Goal: Information Seeking & Learning: Learn about a topic

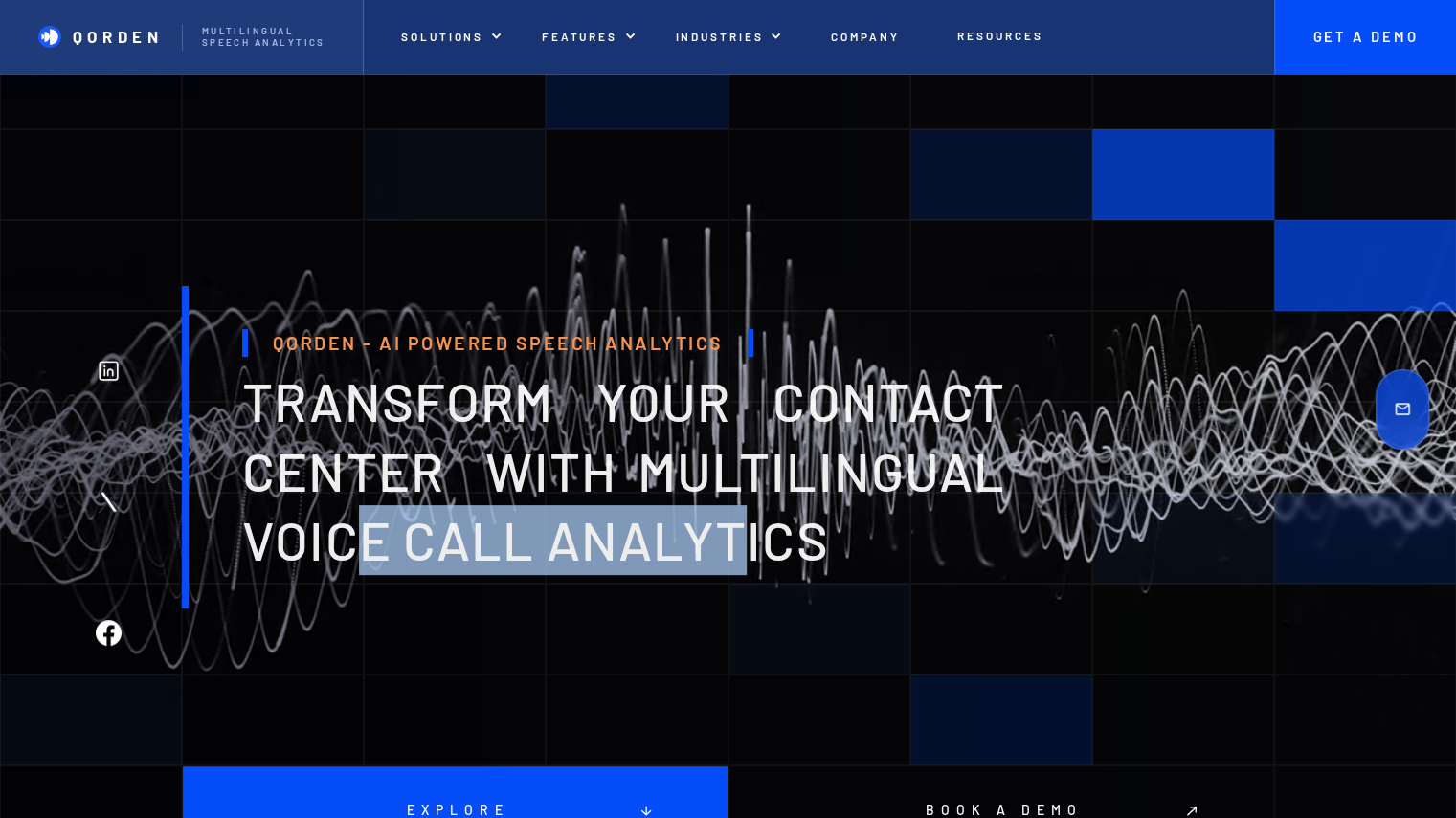
drag, startPoint x: 345, startPoint y: 547, endPoint x: 739, endPoint y: 552, distance: 394.0
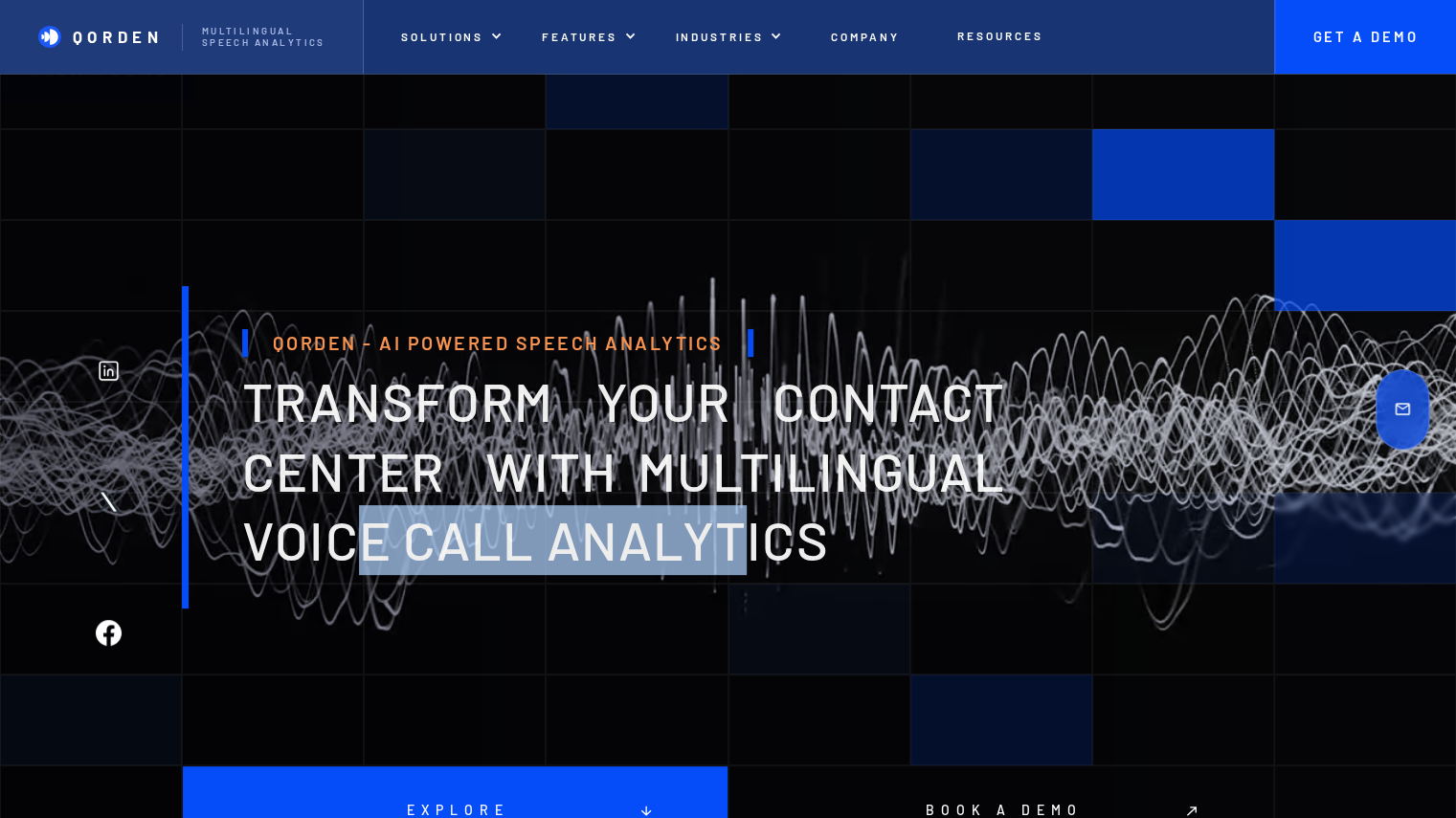
click at [738, 552] on span "transform your contact center with multilingual voice Call analytics" at bounding box center [624, 470] width 763 height 204
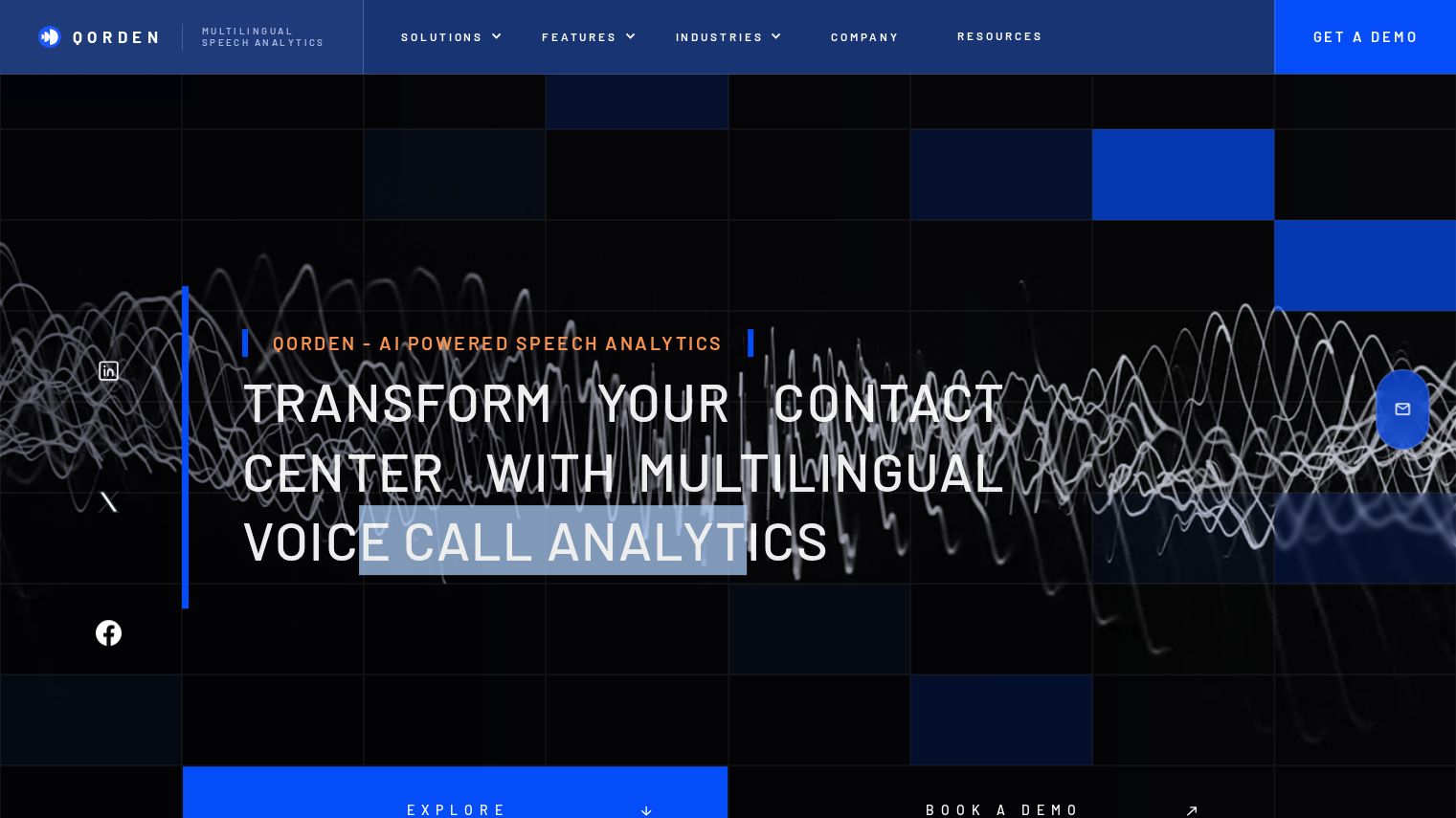
click at [750, 548] on span "transform your contact center with multilingual voice Call analytics" at bounding box center [624, 470] width 763 height 204
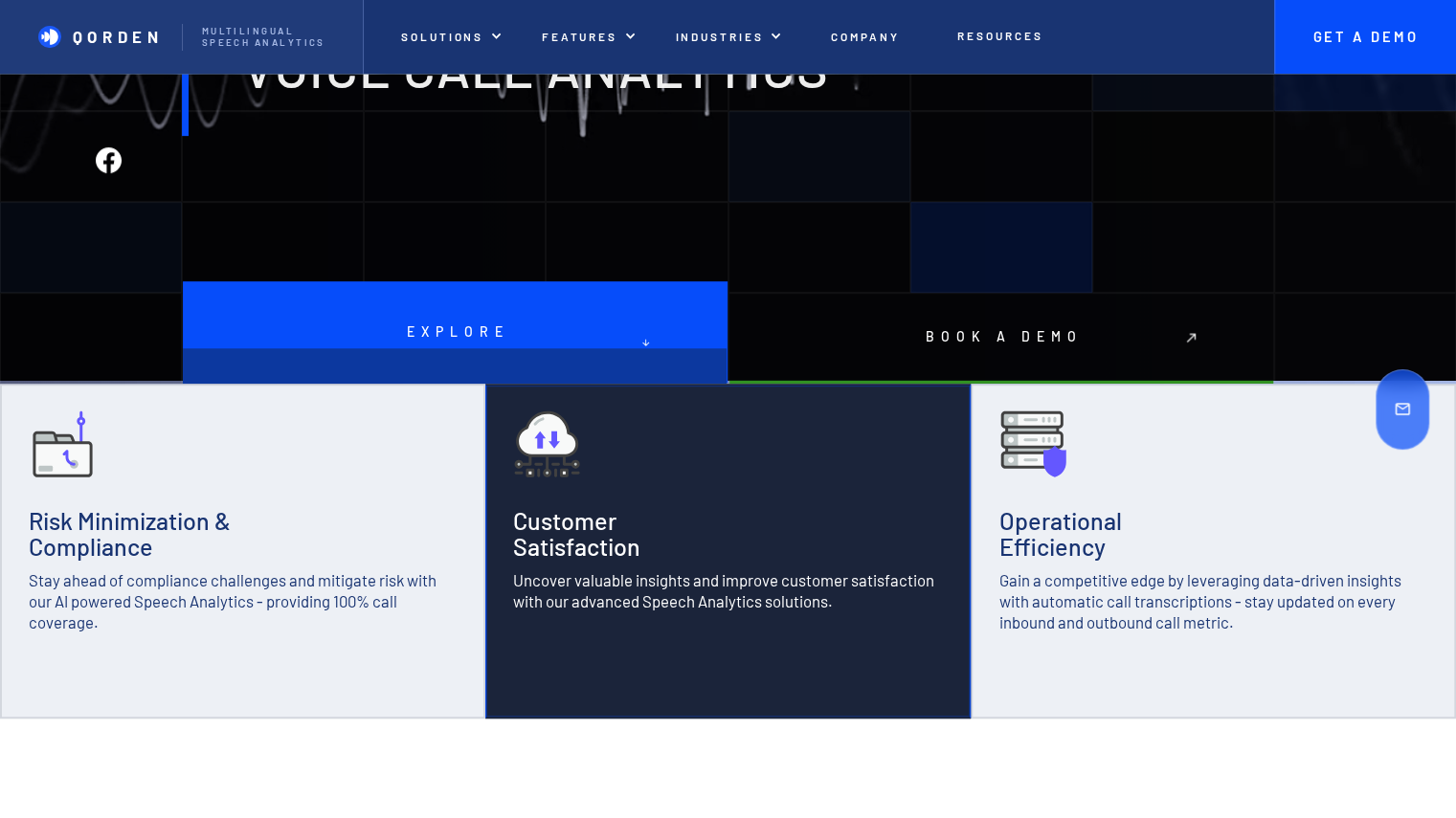
scroll to position [479, 0]
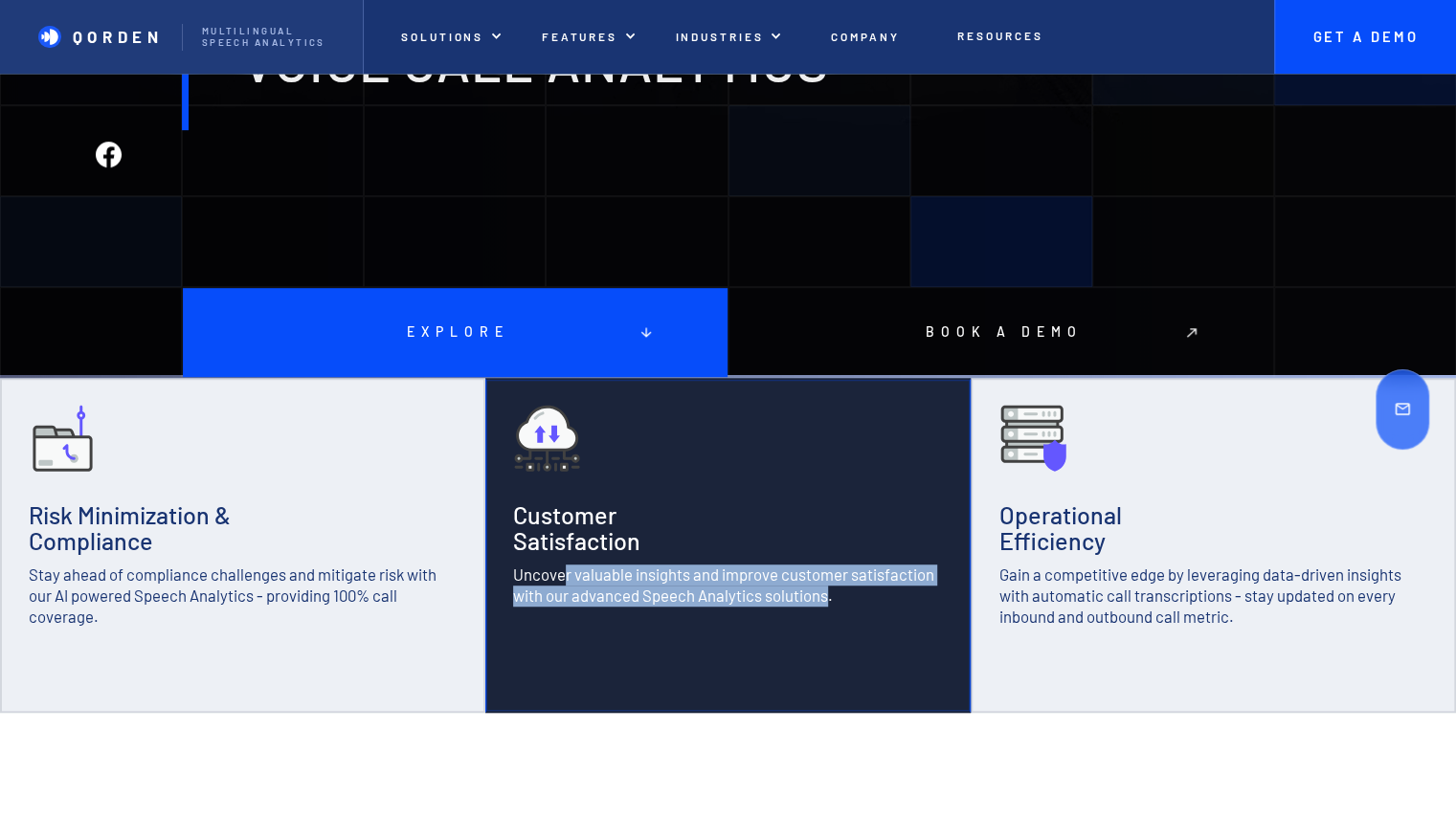
drag, startPoint x: 563, startPoint y: 574, endPoint x: 826, endPoint y: 598, distance: 264.1
click at [826, 598] on p "Uncover valuable insights and improve customer satisfaction with our advanced S…" at bounding box center [728, 585] width 430 height 42
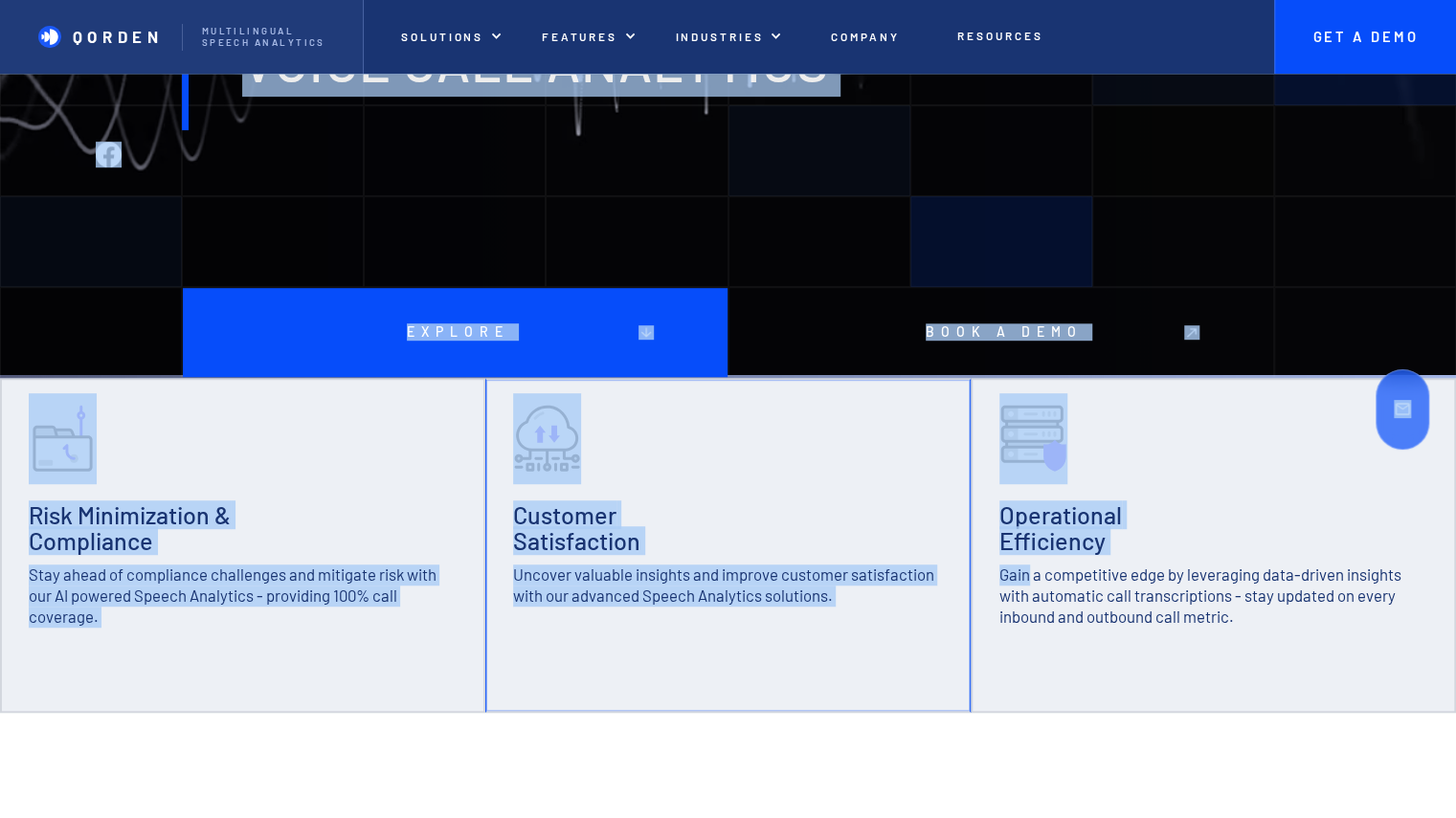
drag, startPoint x: 1027, startPoint y: 578, endPoint x: 1352, endPoint y: 577, distance: 325.0
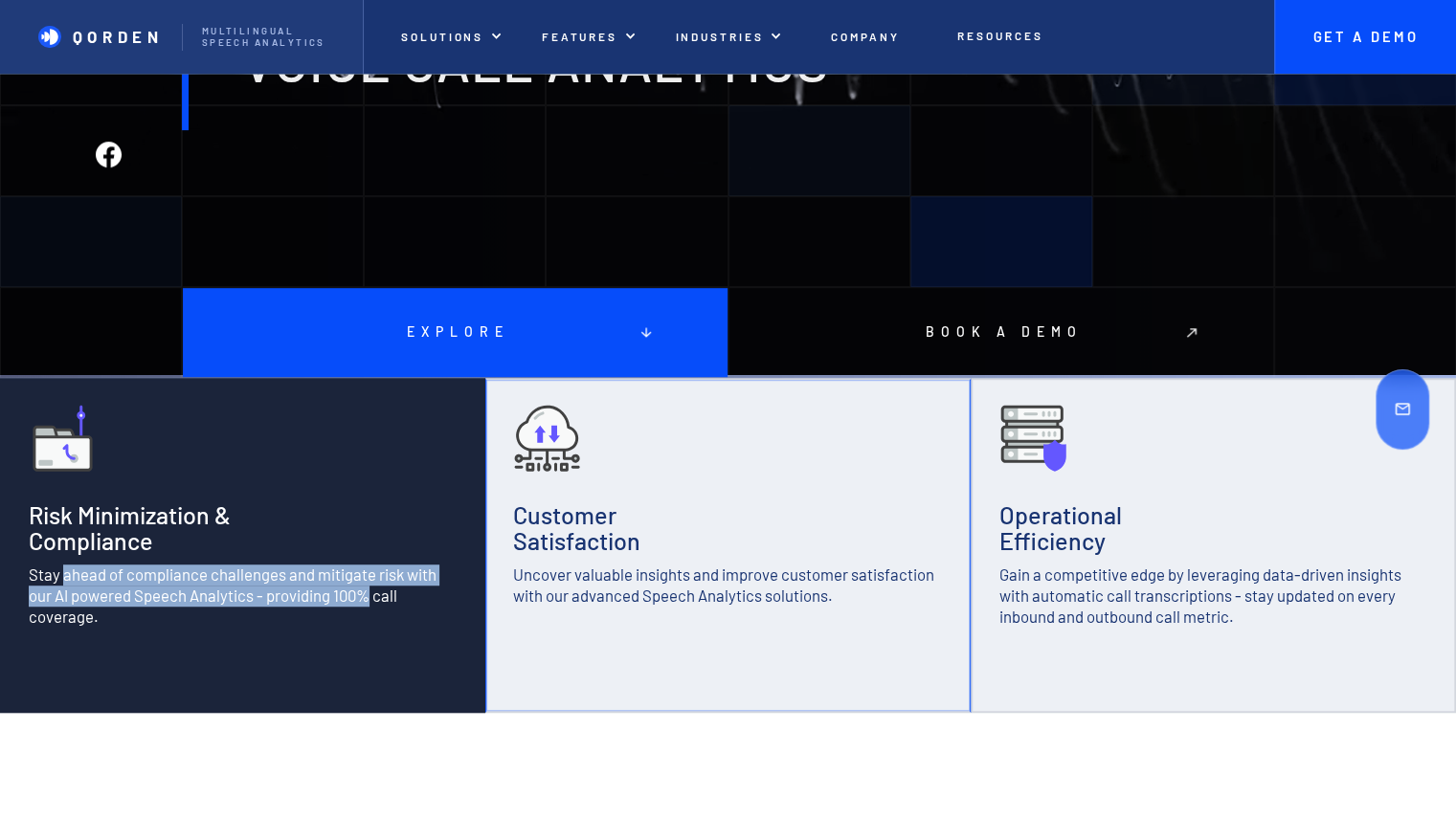
drag, startPoint x: 65, startPoint y: 581, endPoint x: 368, endPoint y: 601, distance: 303.7
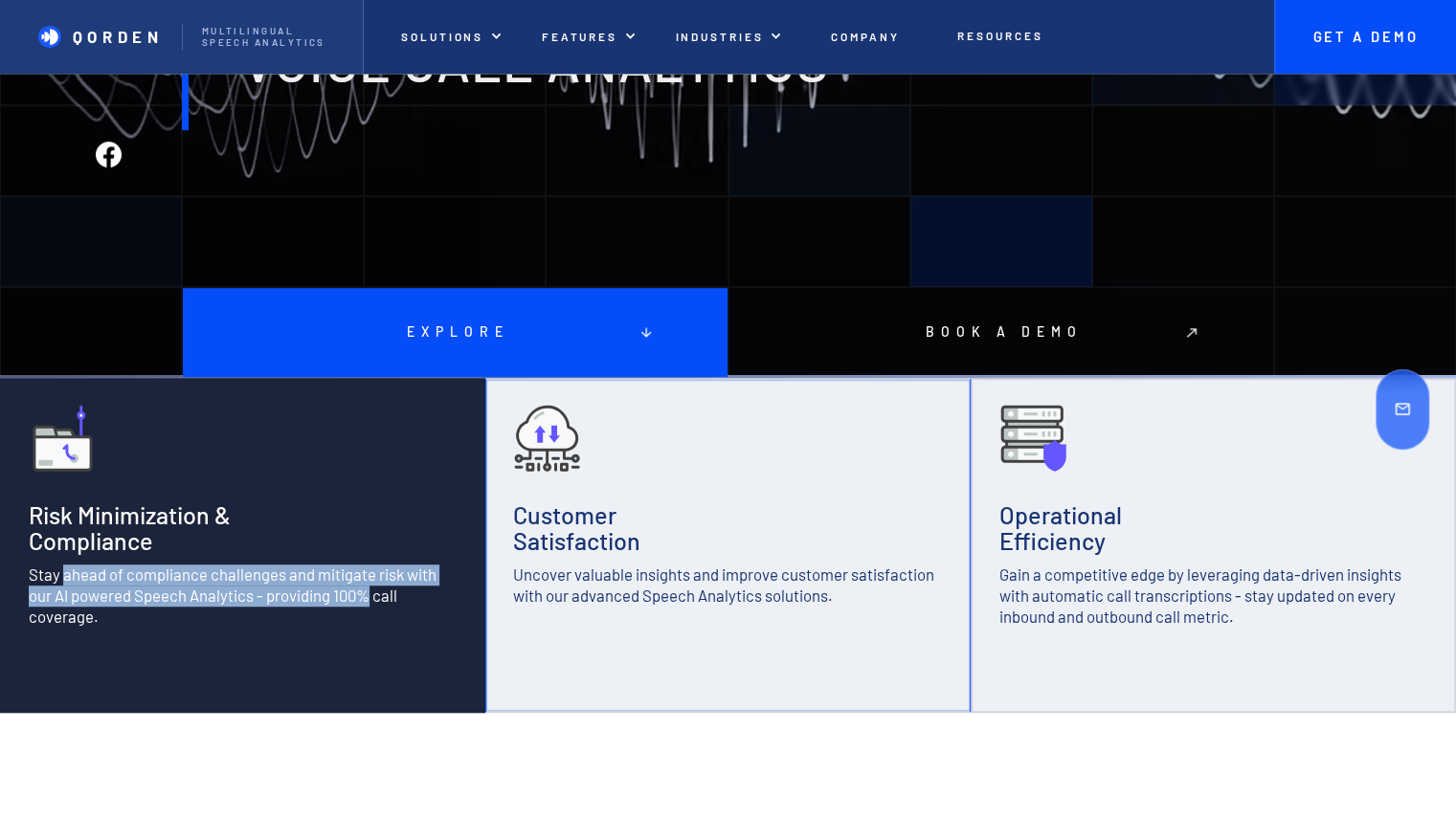
click at [368, 601] on p "Stay ahead of compliance challenges and mitigate risk with our AI powered Speec…" at bounding box center [243, 596] width 428 height 63
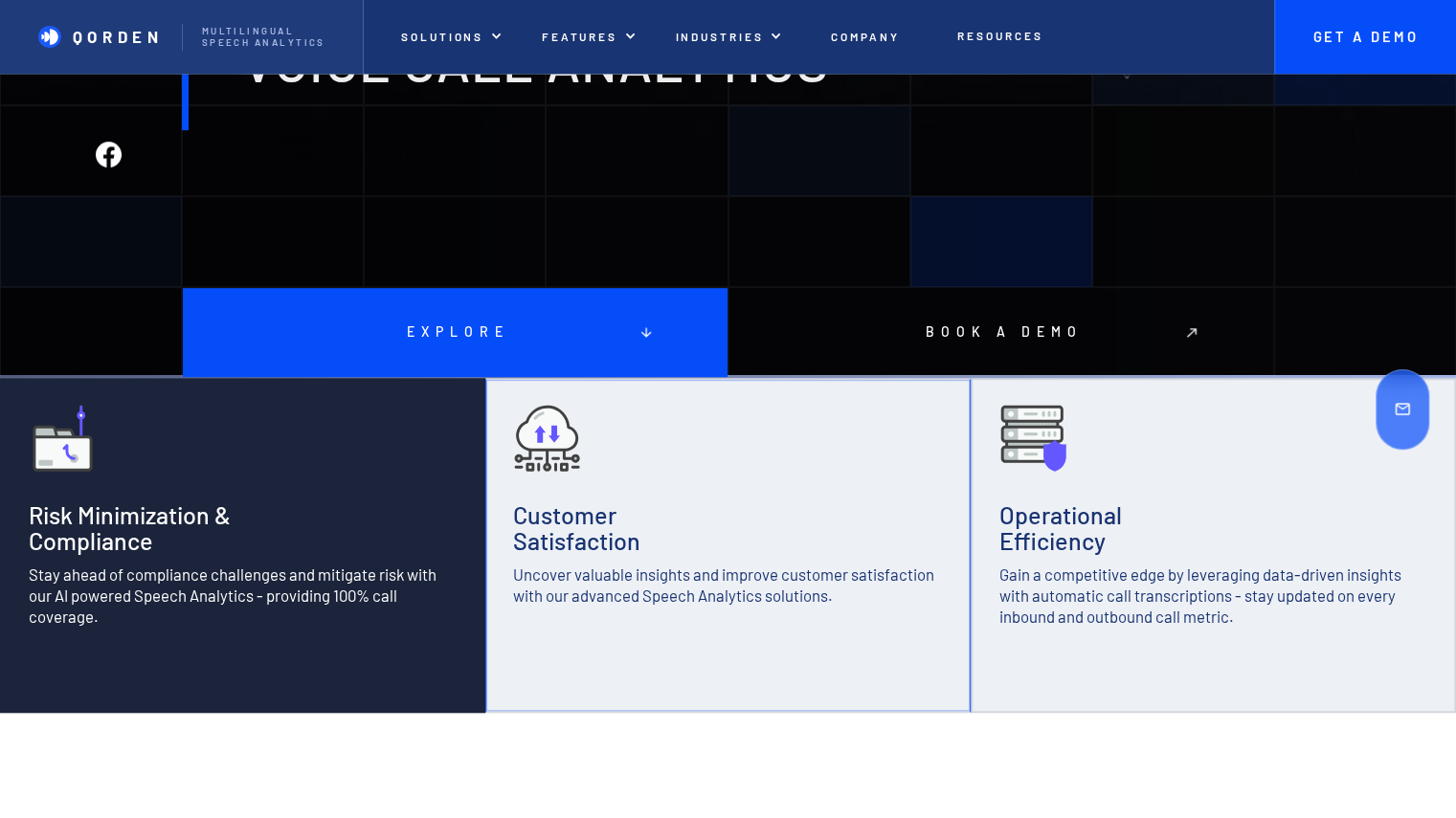
click at [382, 597] on p "Stay ahead of compliance challenges and mitigate risk with our AI powered Speec…" at bounding box center [243, 596] width 428 height 63
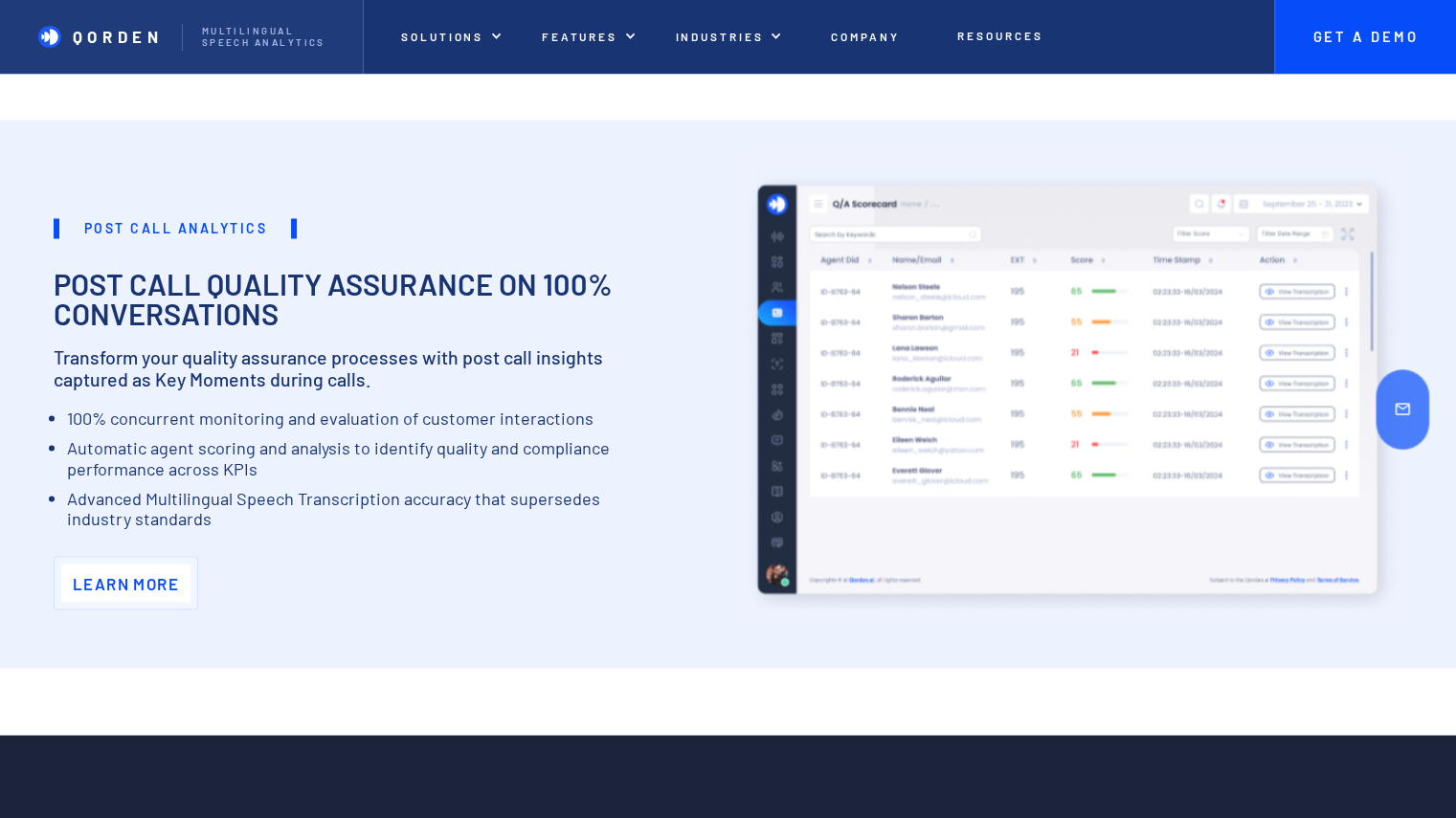
scroll to position [1914, 0]
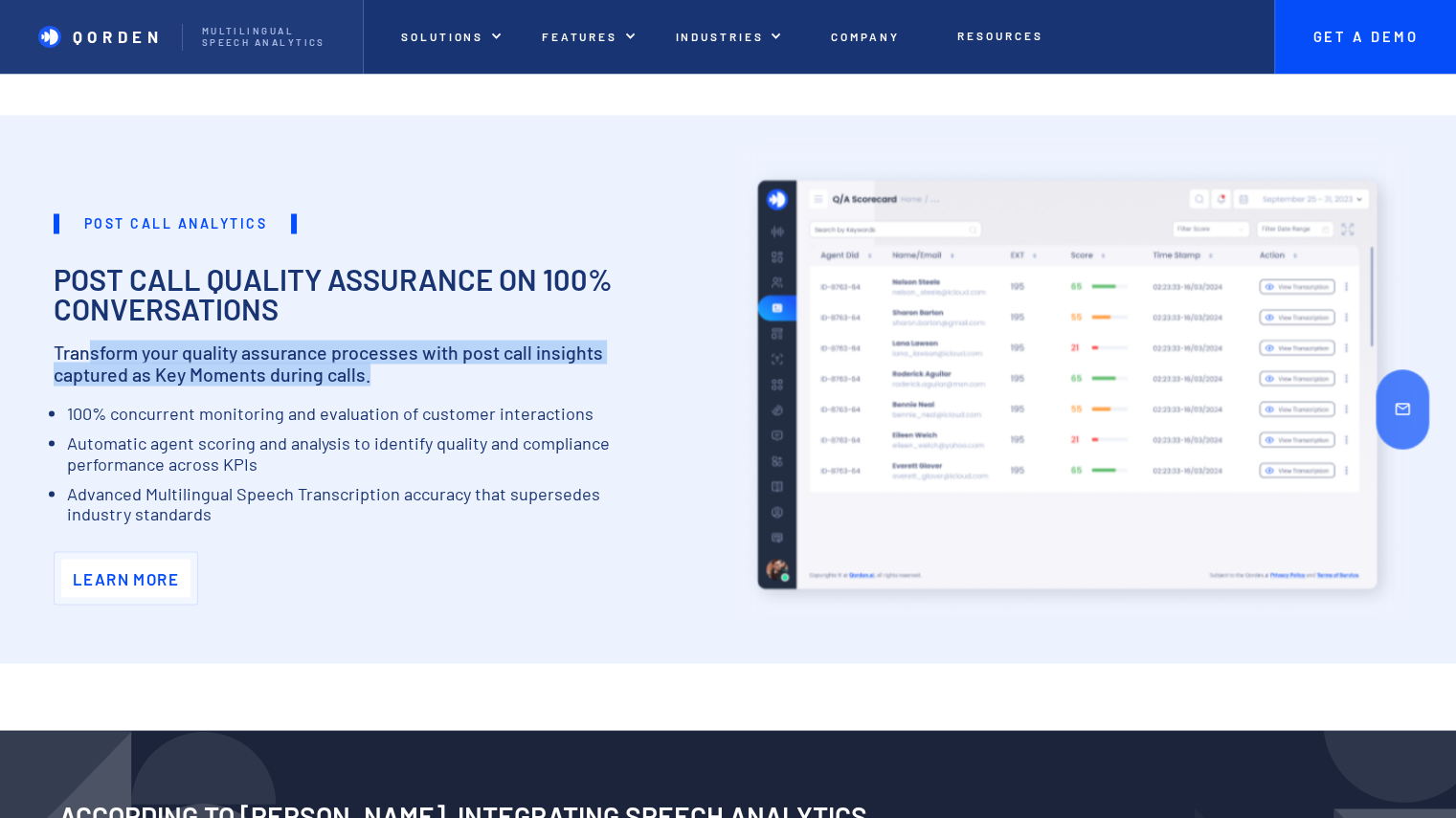
drag, startPoint x: 85, startPoint y: 308, endPoint x: 448, endPoint y: 330, distance: 363.7
click at [448, 341] on p "Transform your quality assurance processes with post call insights captured as …" at bounding box center [348, 364] width 590 height 45
click at [501, 341] on p "Transform your quality assurance processes with post call insights captured as …" at bounding box center [348, 364] width 590 height 45
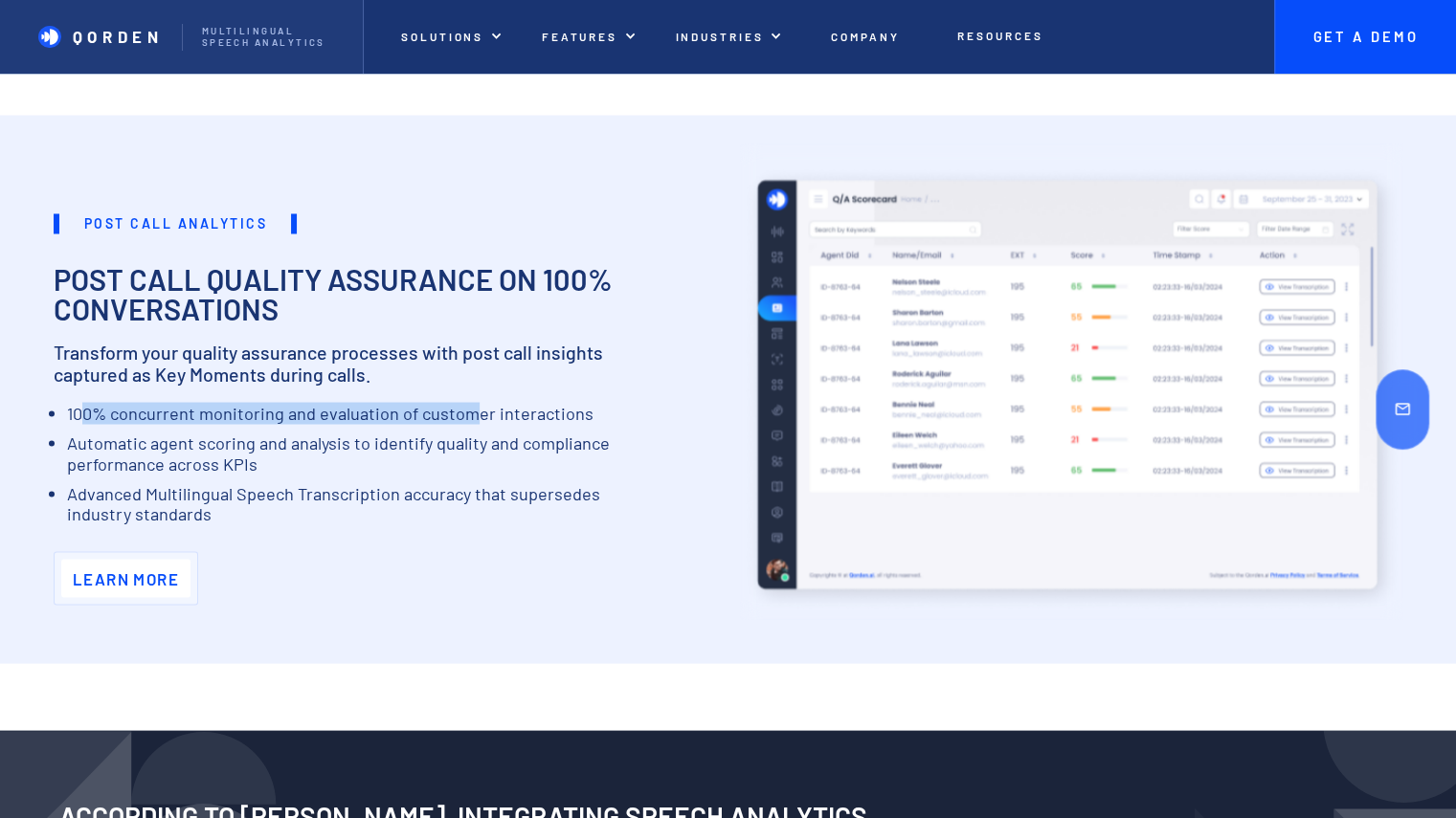
drag, startPoint x: 81, startPoint y: 371, endPoint x: 472, endPoint y: 374, distance: 391.0
click at [472, 403] on li "100% concurrent monitoring and evaluation of customer interactions" at bounding box center [356, 413] width 578 height 21
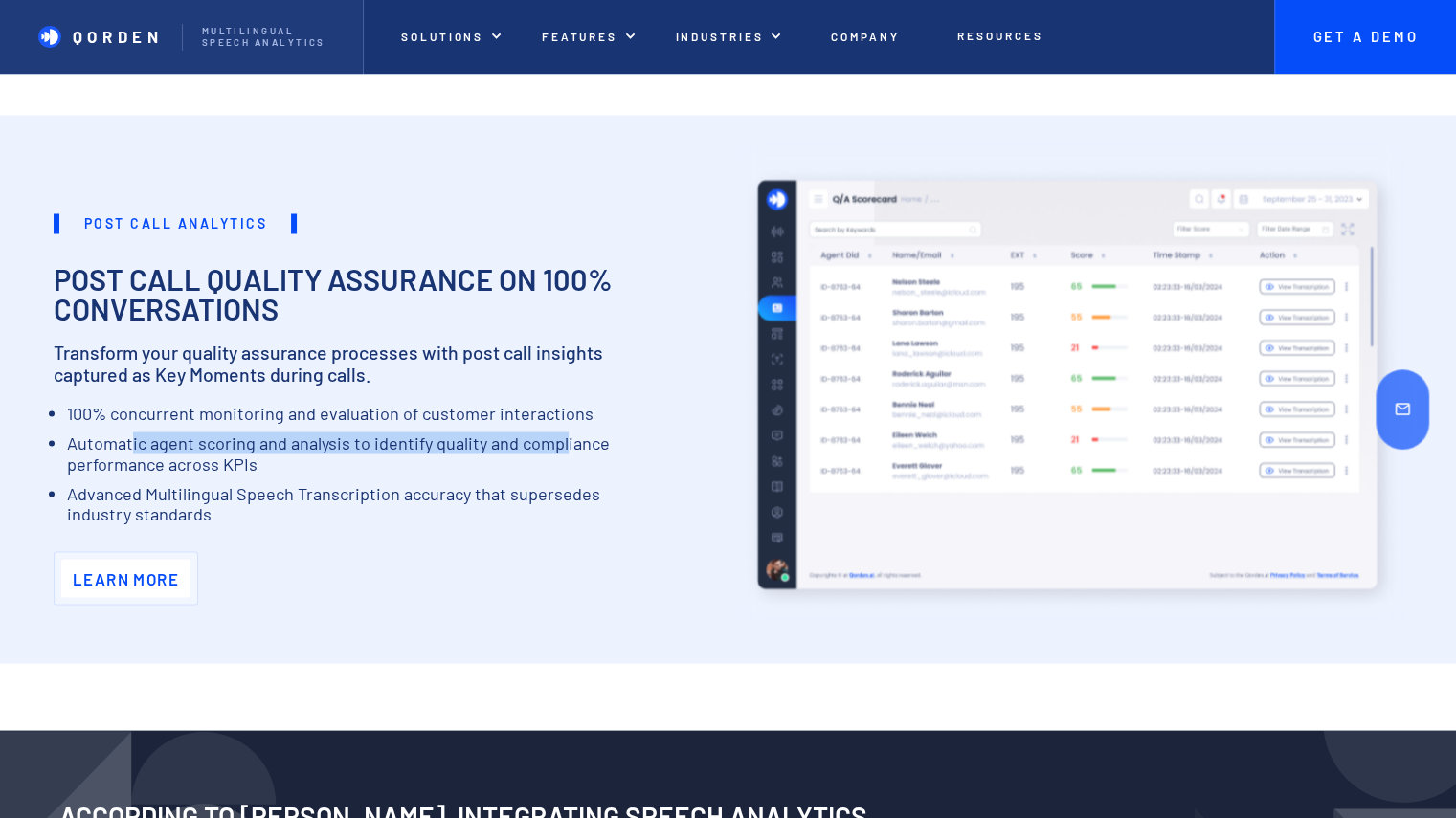
drag, startPoint x: 130, startPoint y: 400, endPoint x: 572, endPoint y: 403, distance: 442.0
click at [565, 433] on li "Automatic agent scoring and analysis to identify quality and compliance perform…" at bounding box center [356, 453] width 578 height 42
click at [575, 433] on li "Automatic agent scoring and analysis to identify quality and compliance perform…" at bounding box center [356, 453] width 578 height 42
drag, startPoint x: 614, startPoint y: 403, endPoint x: 228, endPoint y: 401, distance: 386.0
click at [258, 433] on li "Automatic agent scoring and analysis to identify quality and compliance perform…" at bounding box center [356, 453] width 578 height 42
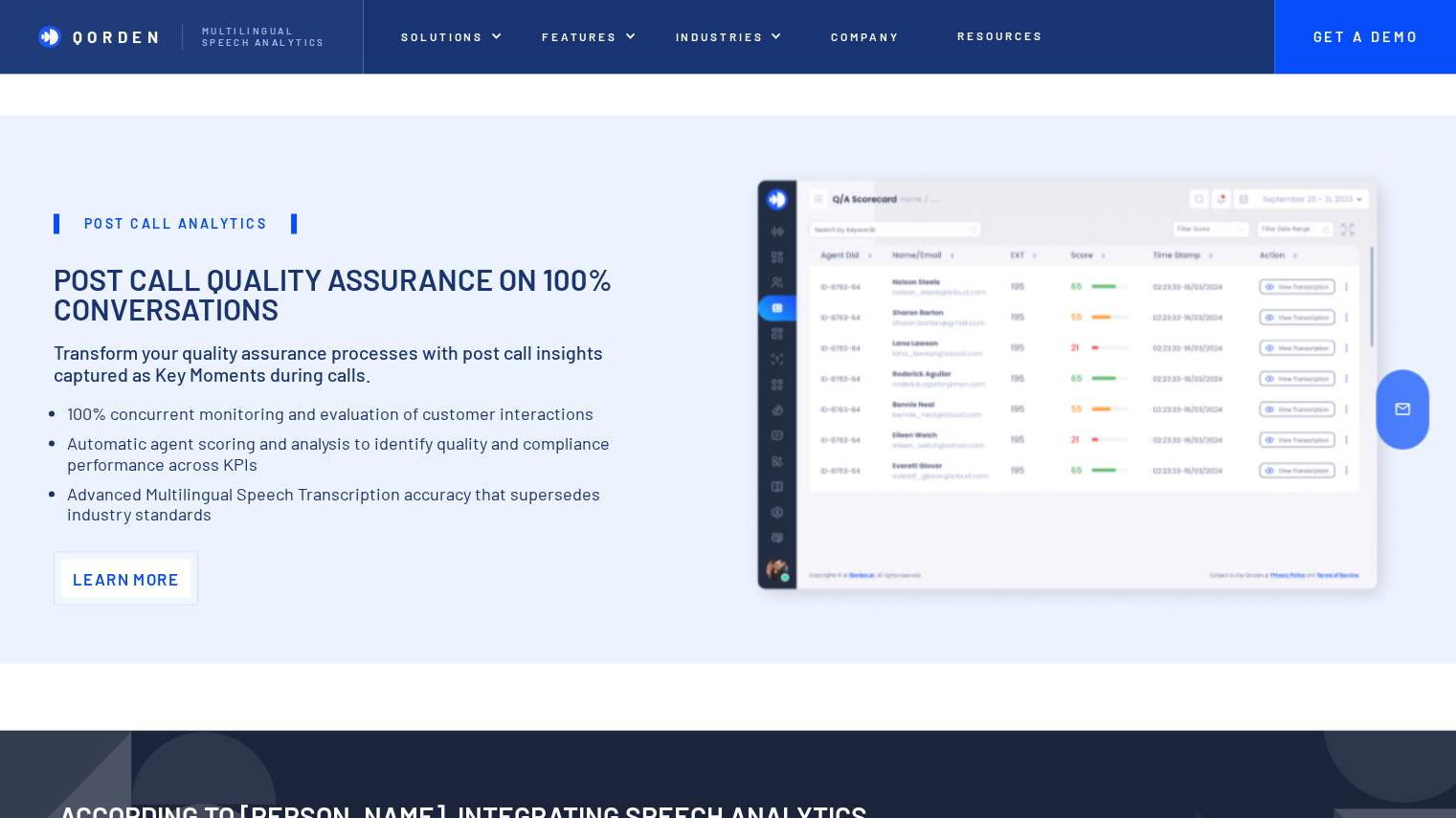
click at [228, 433] on li "Automatic agent scoring and analysis to identify quality and compliance perform…" at bounding box center [356, 453] width 578 height 42
drag, startPoint x: 134, startPoint y: 460, endPoint x: 413, endPoint y: 456, distance: 279.0
click at [406, 483] on li "Advanced Multilingual Speech Transcription accuracy that supersedes industry st…" at bounding box center [353, 504] width 572 height 42
click at [413, 483] on li "Advanced Multilingual Speech Transcription accuracy that supersedes industry st…" at bounding box center [353, 504] width 572 height 42
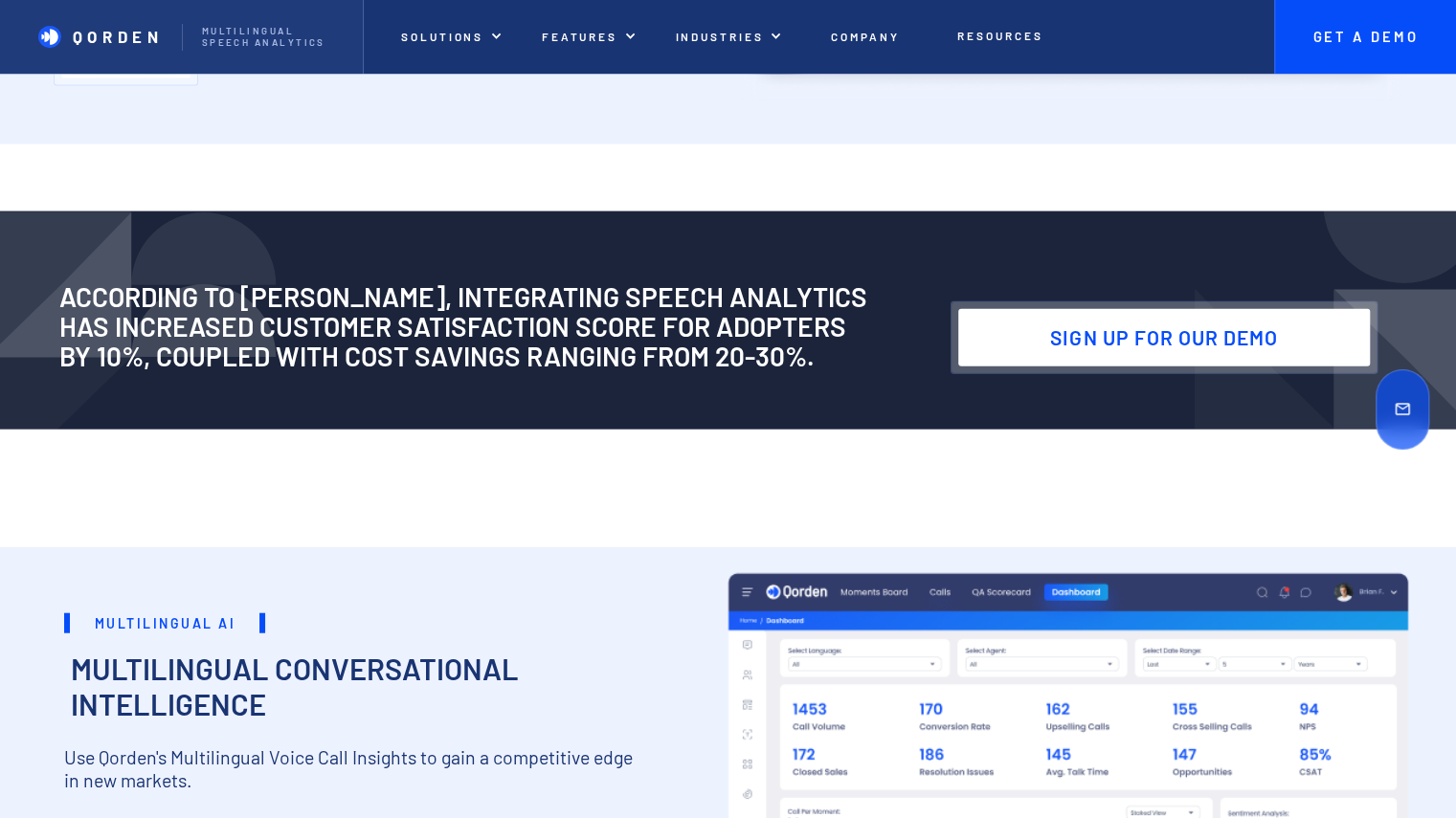
scroll to position [2488, 0]
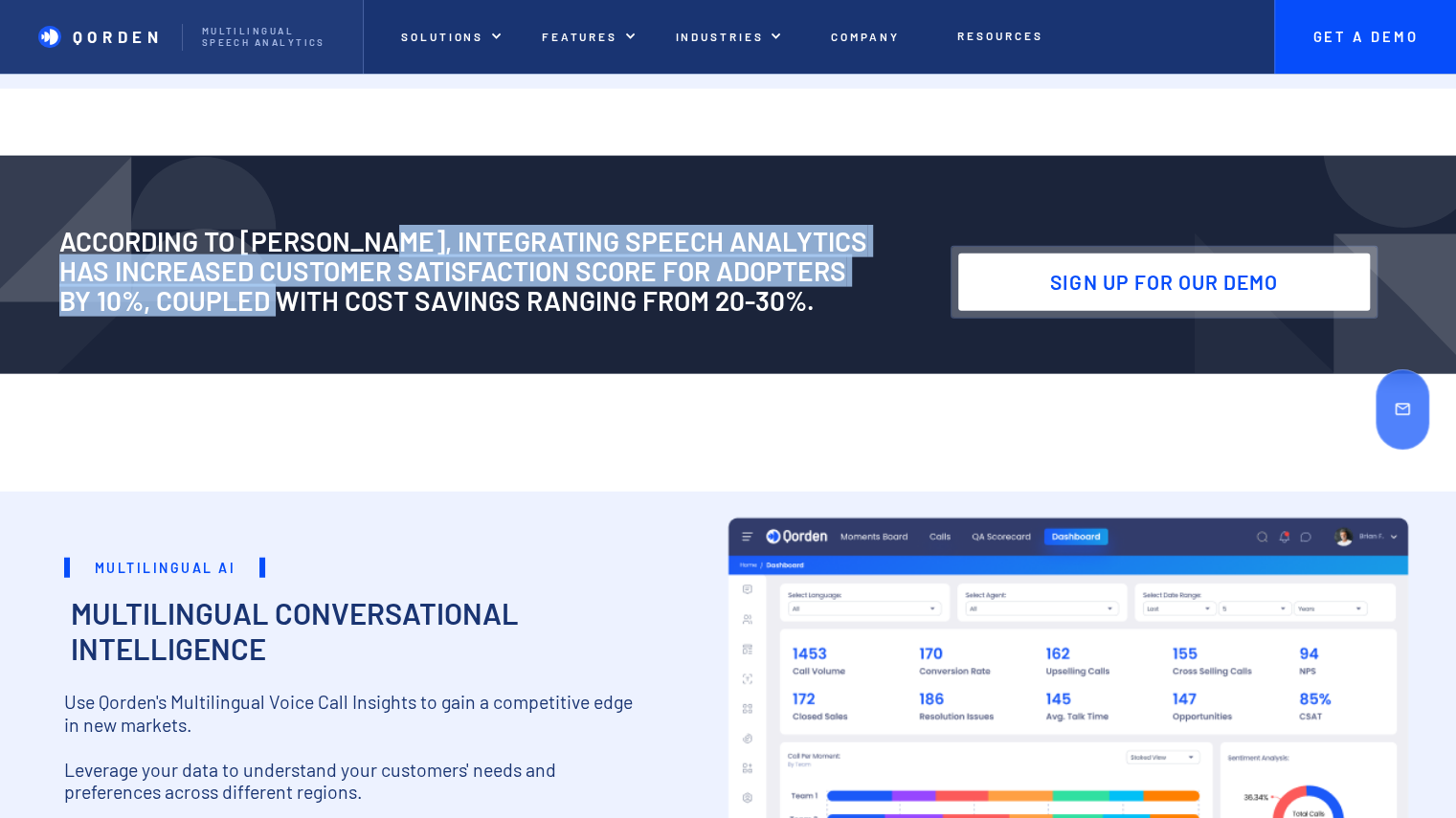
drag, startPoint x: 546, startPoint y: 199, endPoint x: 427, endPoint y: 253, distance: 130.7
click at [287, 254] on h2 "According to [PERSON_NAME], integrating speech analytics has increased Customer…" at bounding box center [495, 270] width 872 height 88
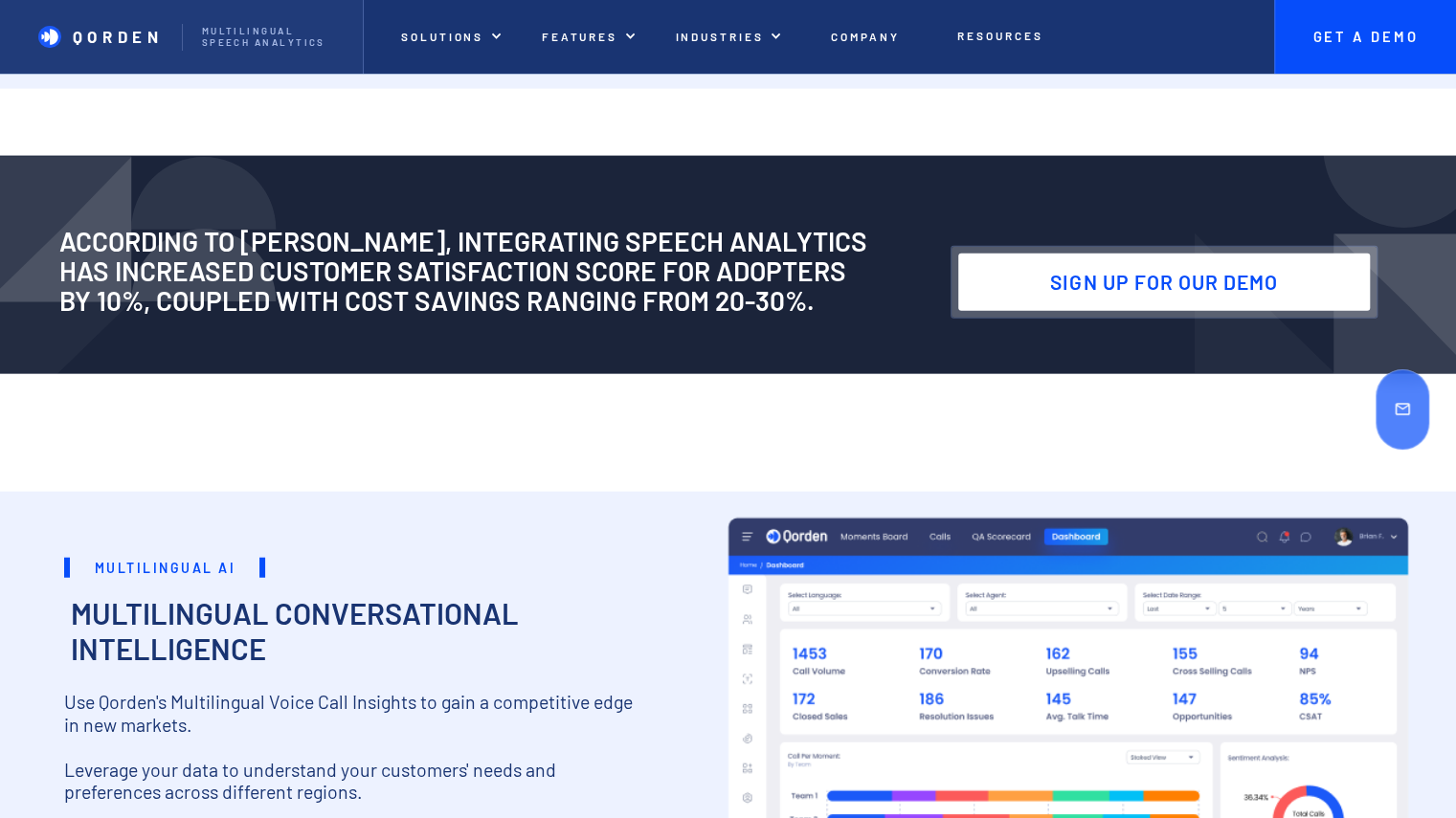
click at [474, 254] on h2 "According to [PERSON_NAME], integrating speech analytics has increased Customer…" at bounding box center [495, 270] width 872 height 88
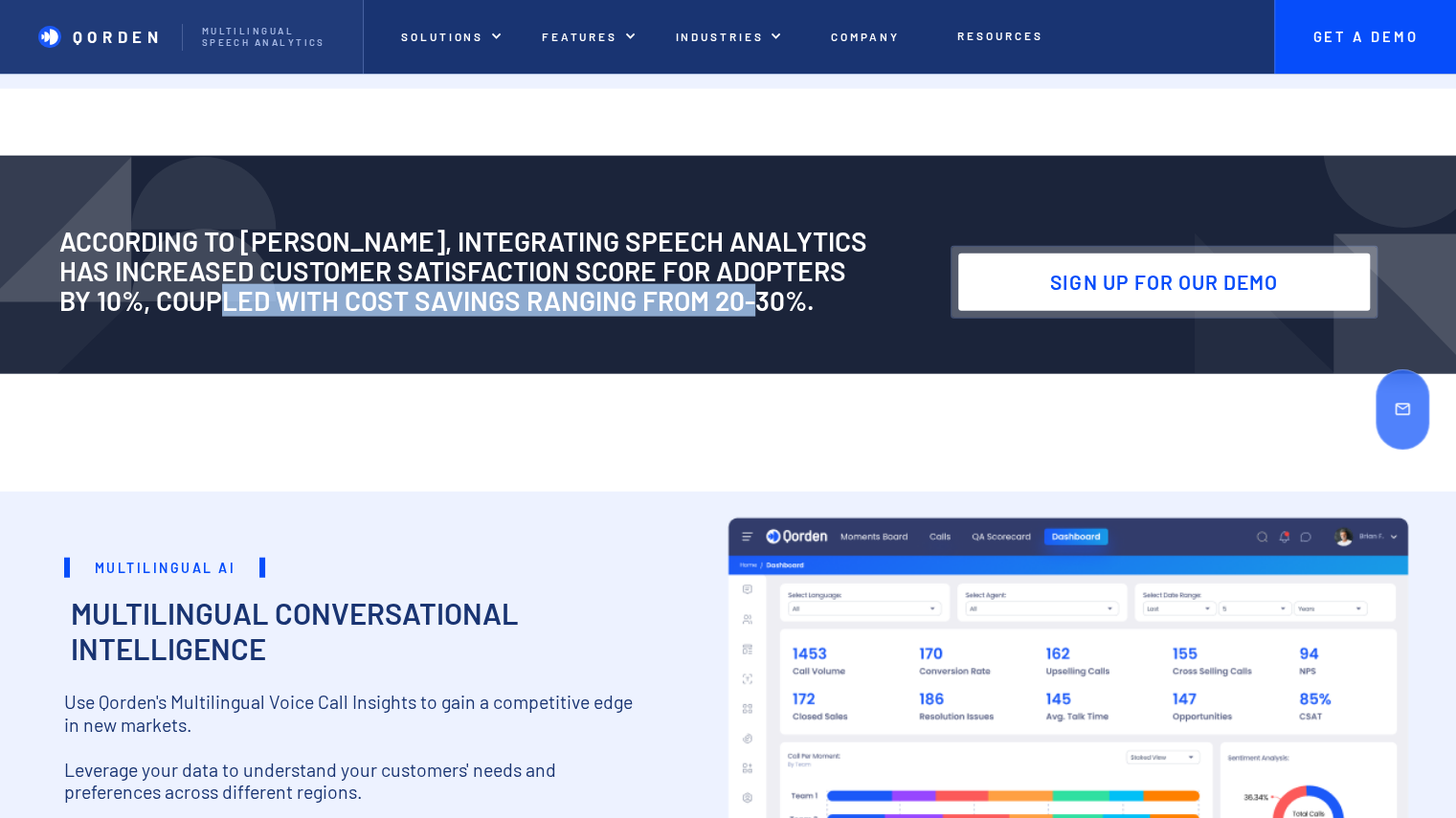
drag, startPoint x: 225, startPoint y: 259, endPoint x: 754, endPoint y: 255, distance: 529.0
click at [752, 255] on h2 "According to [PERSON_NAME], integrating speech analytics has increased Customer…" at bounding box center [495, 270] width 872 height 88
click at [772, 255] on h2 "According to [PERSON_NAME], integrating speech analytics has increased Customer…" at bounding box center [495, 270] width 872 height 88
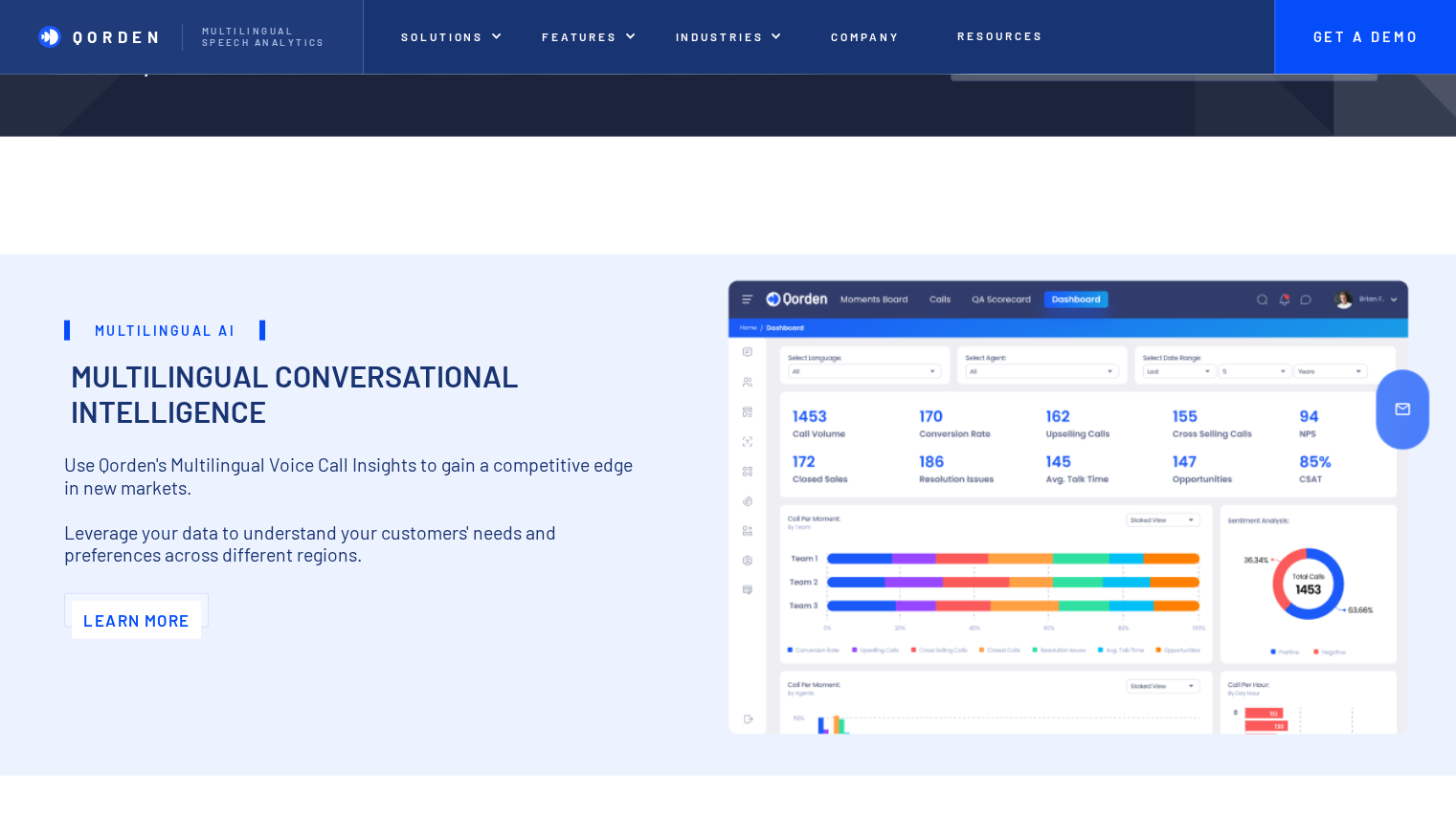
scroll to position [2775, 0]
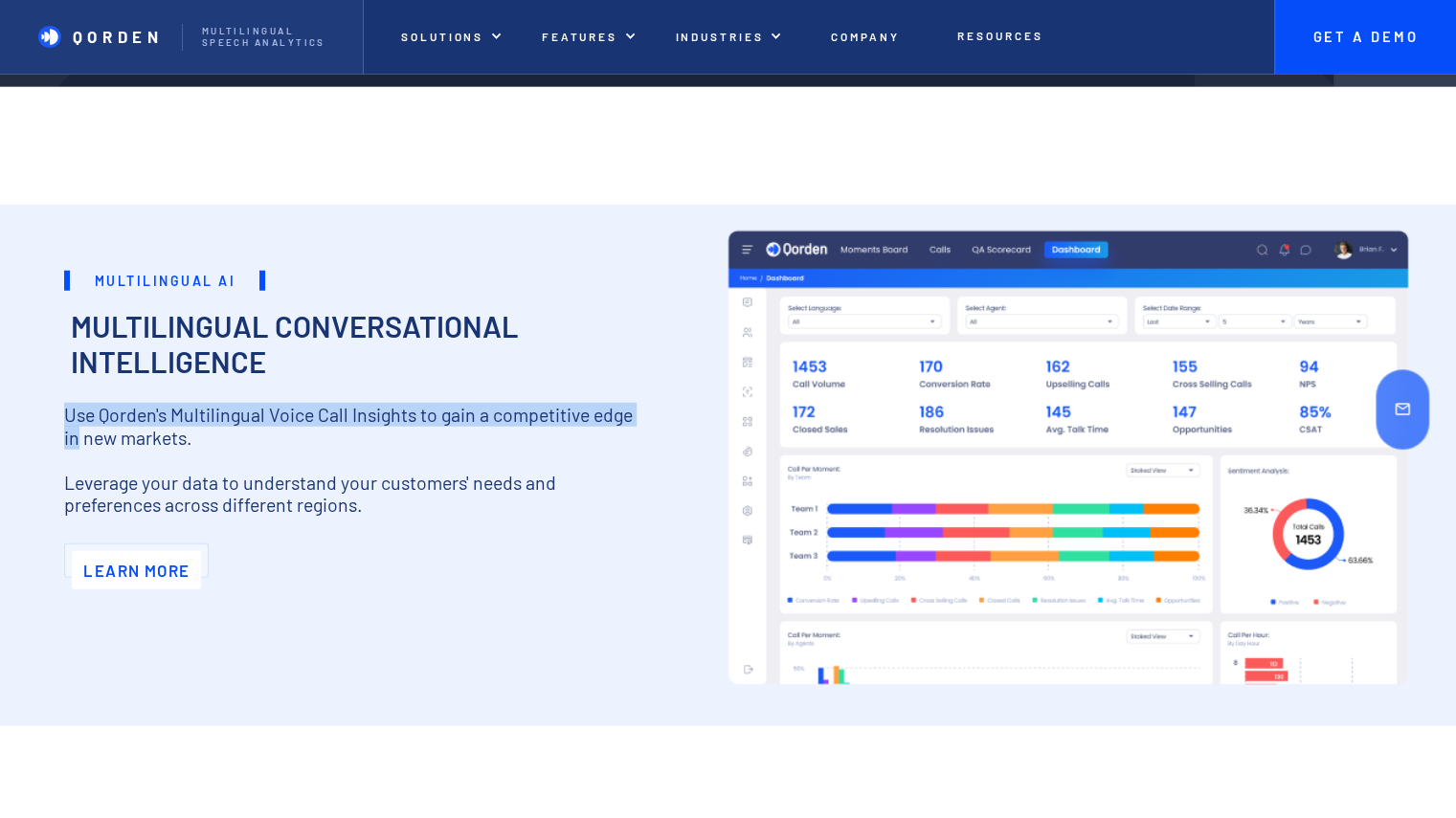
drag, startPoint x: 67, startPoint y: 371, endPoint x: 688, endPoint y: 372, distance: 621.0
click at [688, 372] on div "Multilingual AI Multilingual AI Multilingual Conversational Intelligence Use Qo…" at bounding box center [358, 465] width 716 height 521
click at [693, 372] on div "Multilingual AI Multilingual AI Multilingual Conversational Intelligence Use Qo…" at bounding box center [358, 465] width 716 height 521
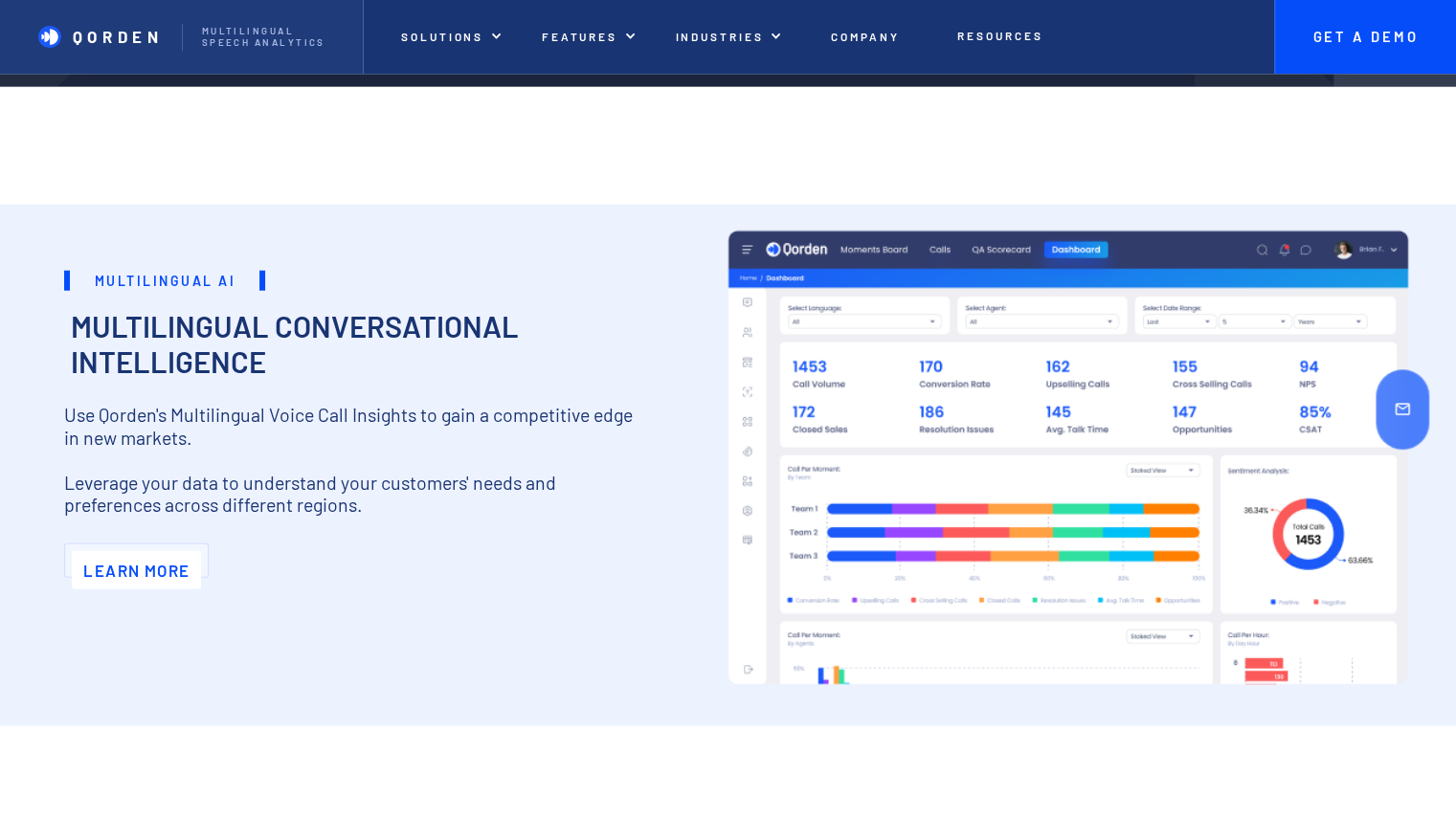
click at [919, 511] on div at bounding box center [1068, 492] width 716 height 574
